Goal: Information Seeking & Learning: Learn about a topic

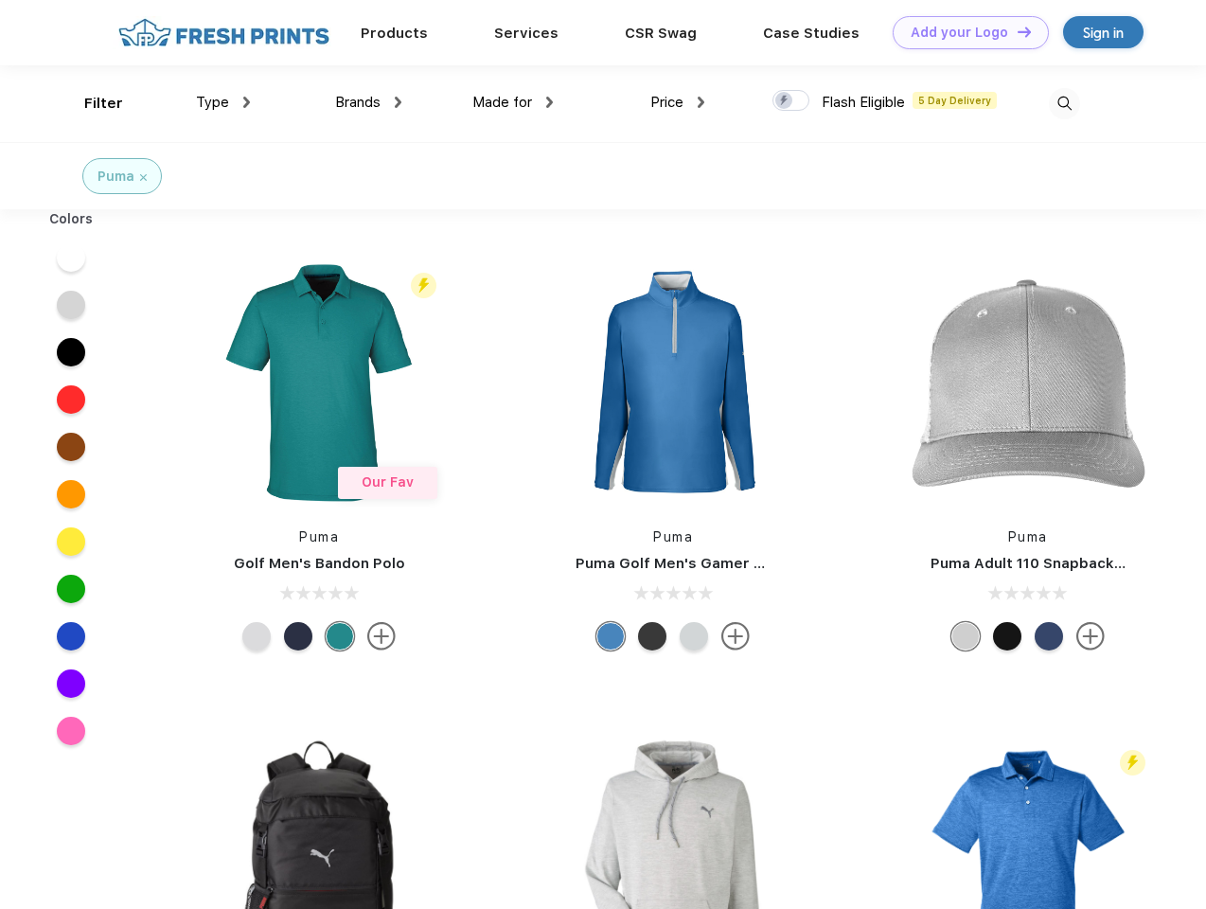
click at [963, 32] on link "Add your Logo Design Tool" at bounding box center [970, 32] width 156 height 33
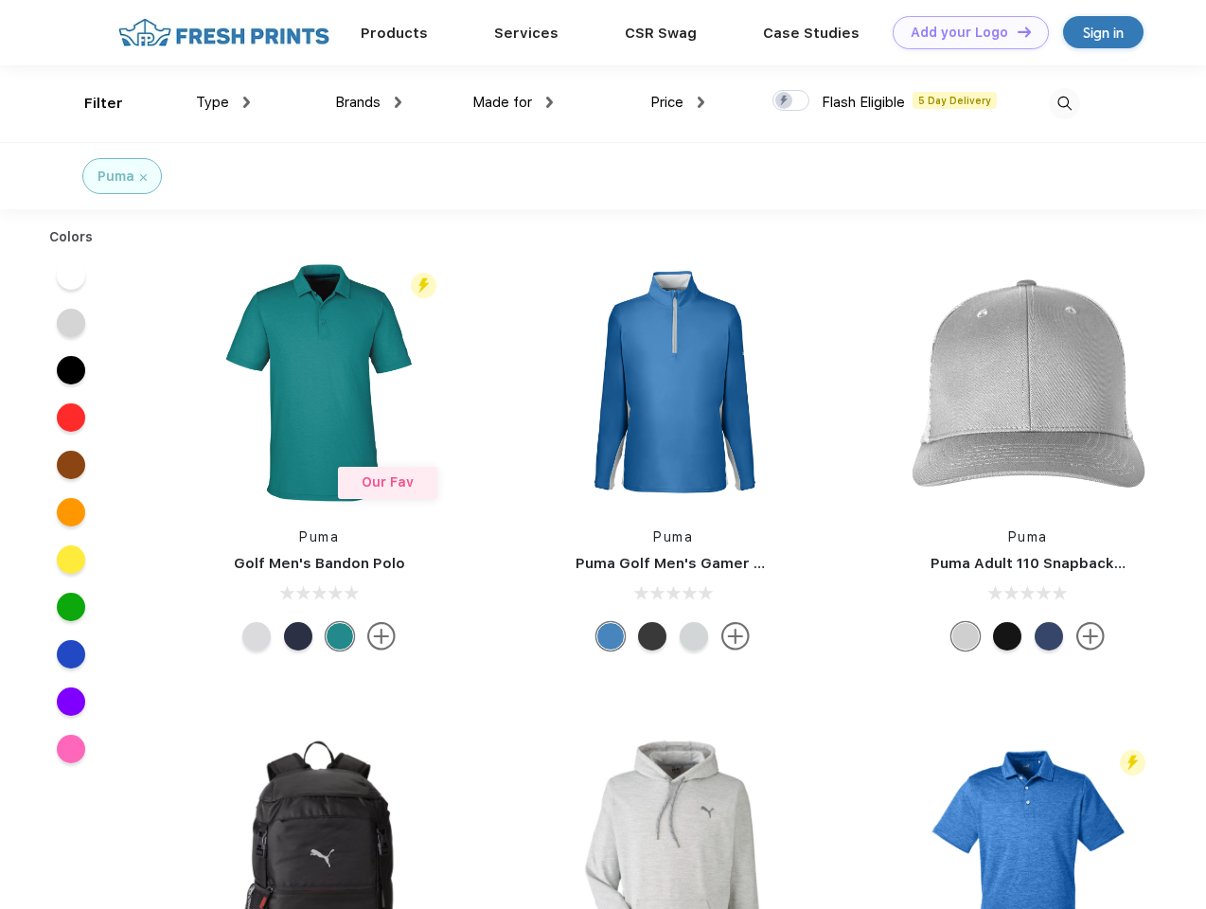
click at [0, 0] on div "Design Tool" at bounding box center [0, 0] width 0 height 0
click at [1015, 31] on link "Add your Logo Design Tool" at bounding box center [970, 32] width 156 height 33
click at [91, 103] on div "Filter" at bounding box center [103, 104] width 39 height 22
click at [223, 102] on span "Type" at bounding box center [212, 102] width 33 height 17
click at [368, 102] on span "Brands" at bounding box center [357, 102] width 45 height 17
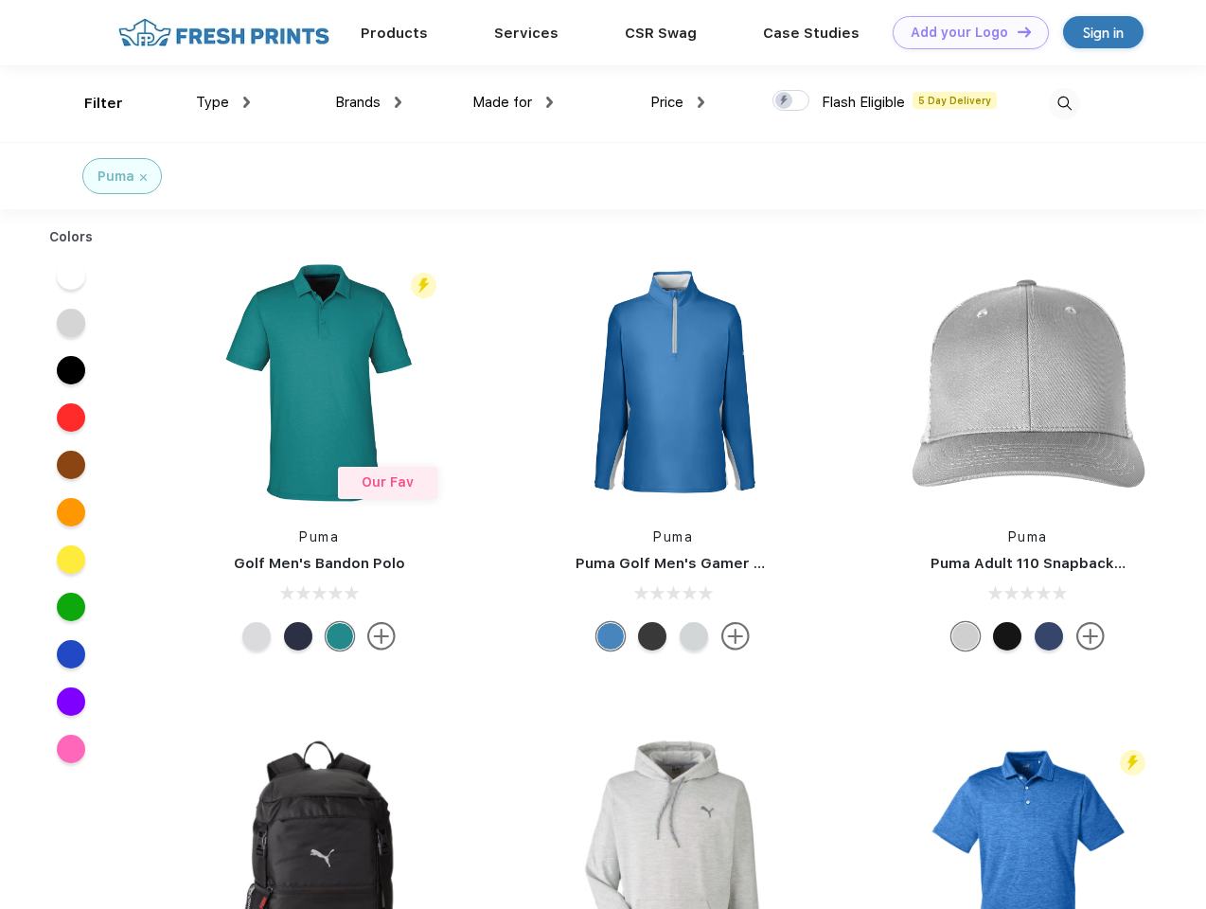
click at [513, 102] on span "Made for" at bounding box center [502, 102] width 60 height 17
click at [678, 102] on span "Price" at bounding box center [666, 102] width 33 height 17
click at [791, 101] on div at bounding box center [790, 100] width 37 height 21
click at [785, 101] on input "checkbox" at bounding box center [778, 95] width 12 height 12
checkbox input "true"
